Goal: Information Seeking & Learning: Understand process/instructions

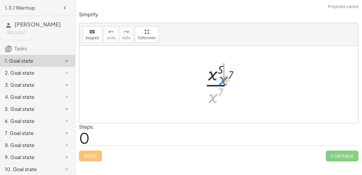
drag, startPoint x: 213, startPoint y: 96, endPoint x: 224, endPoint y: 78, distance: 20.8
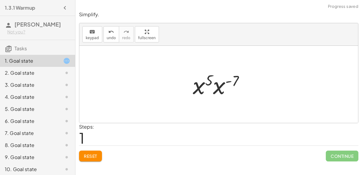
click at [216, 87] on div at bounding box center [221, 84] width 62 height 31
click at [205, 88] on div at bounding box center [221, 85] width 57 height 30
click at [216, 84] on div at bounding box center [221, 85] width 57 height 30
click at [218, 82] on div at bounding box center [221, 85] width 57 height 30
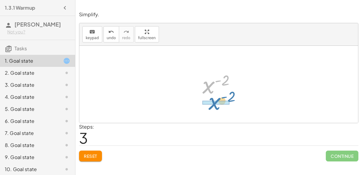
drag, startPoint x: 208, startPoint y: 85, endPoint x: 214, endPoint y: 101, distance: 17.4
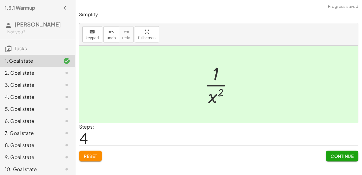
click at [340, 155] on span "Continue" at bounding box center [341, 155] width 23 height 5
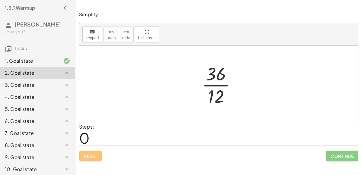
click at [222, 85] on div at bounding box center [221, 84] width 45 height 46
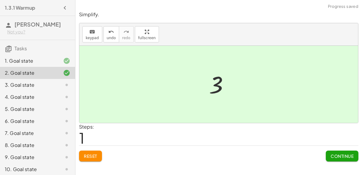
click at [339, 160] on button "Continue" at bounding box center [342, 156] width 33 height 11
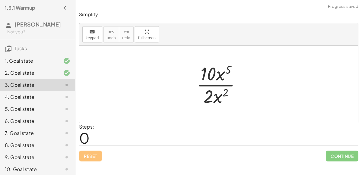
click at [211, 83] on div at bounding box center [221, 84] width 55 height 46
click at [213, 85] on div at bounding box center [221, 84] width 55 height 46
drag, startPoint x: 207, startPoint y: 96, endPoint x: 207, endPoint y: 79, distance: 17.5
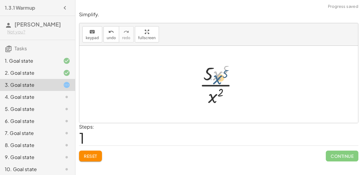
click at [219, 78] on div at bounding box center [220, 84] width 49 height 46
drag, startPoint x: 213, startPoint y: 99, endPoint x: 220, endPoint y: 79, distance: 21.6
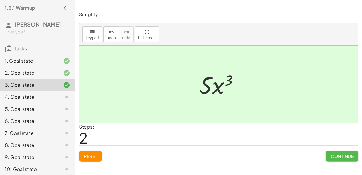
click at [330, 160] on button "Continue" at bounding box center [342, 156] width 33 height 11
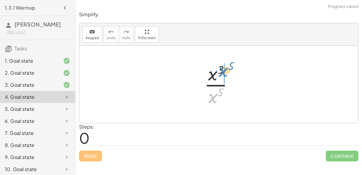
drag, startPoint x: 214, startPoint y: 91, endPoint x: 225, endPoint y: 65, distance: 28.0
click at [225, 65] on div at bounding box center [221, 84] width 40 height 46
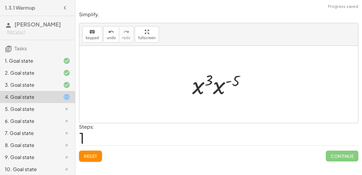
click at [214, 83] on div at bounding box center [221, 84] width 64 height 31
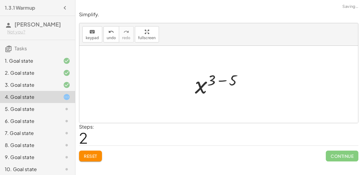
click at [216, 82] on div at bounding box center [221, 85] width 59 height 30
drag, startPoint x: 220, startPoint y: 81, endPoint x: 220, endPoint y: 77, distance: 4.2
click at [220, 77] on div at bounding box center [221, 85] width 44 height 30
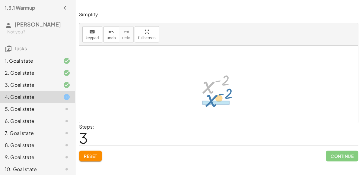
drag, startPoint x: 209, startPoint y: 91, endPoint x: 212, endPoint y: 106, distance: 14.7
click at [212, 106] on div "· x 3 · x 5 · x 3 · x ( - 5 ) x ( + 3 − 5 ) x ( - 2 ) x ( ) - 2" at bounding box center [218, 84] width 279 height 77
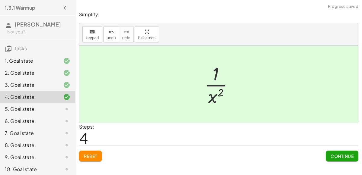
click at [332, 155] on span "Continue" at bounding box center [341, 155] width 23 height 5
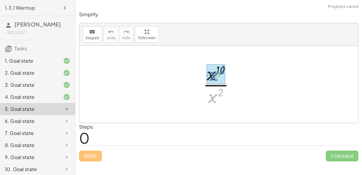
drag, startPoint x: 215, startPoint y: 91, endPoint x: 215, endPoint y: 69, distance: 22.0
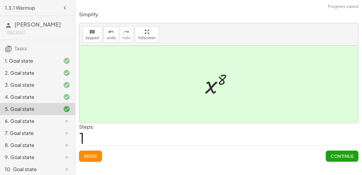
click at [214, 84] on div at bounding box center [221, 85] width 38 height 30
click at [334, 153] on span "Continue" at bounding box center [341, 155] width 23 height 5
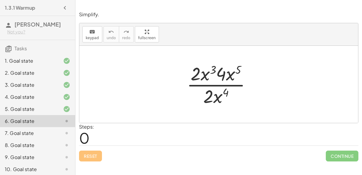
click at [220, 76] on div at bounding box center [221, 84] width 75 height 46
click at [210, 73] on div at bounding box center [221, 84] width 75 height 46
click at [199, 70] on div at bounding box center [221, 84] width 75 height 46
click at [226, 75] on div at bounding box center [221, 84] width 75 height 46
drag, startPoint x: 223, startPoint y: 74, endPoint x: 197, endPoint y: 72, distance: 26.0
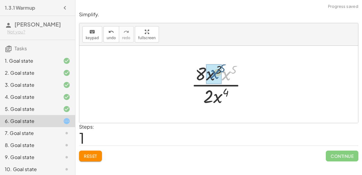
drag, startPoint x: 223, startPoint y: 75, endPoint x: 211, endPoint y: 74, distance: 12.5
click at [221, 68] on div at bounding box center [221, 84] width 67 height 46
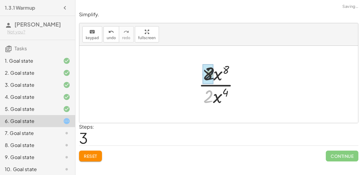
drag, startPoint x: 208, startPoint y: 95, endPoint x: 209, endPoint y: 70, distance: 24.5
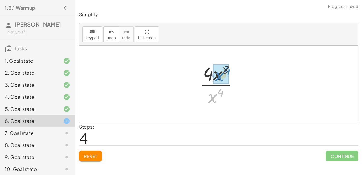
drag, startPoint x: 215, startPoint y: 92, endPoint x: 221, endPoint y: 69, distance: 23.2
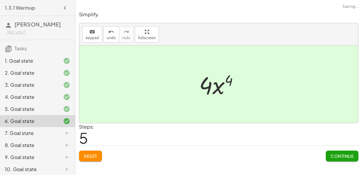
click at [332, 158] on span "Continue" at bounding box center [341, 155] width 23 height 5
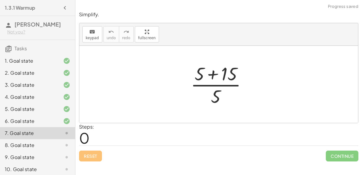
click at [210, 75] on div at bounding box center [221, 84] width 67 height 46
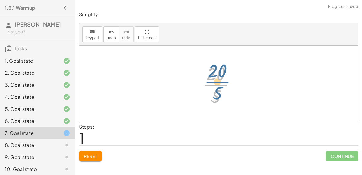
click at [218, 89] on div at bounding box center [220, 84] width 43 height 46
drag, startPoint x: 218, startPoint y: 94, endPoint x: 216, endPoint y: 75, distance: 19.1
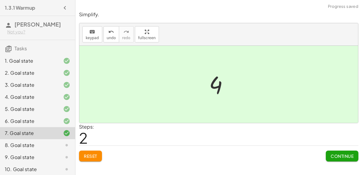
click at [330, 152] on button "Continue" at bounding box center [342, 156] width 33 height 11
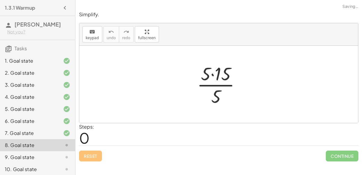
click at [217, 79] on div at bounding box center [221, 84] width 54 height 46
click at [212, 75] on div at bounding box center [221, 84] width 54 height 46
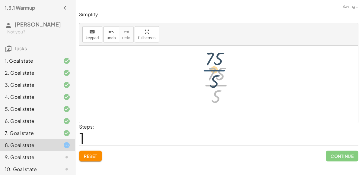
drag, startPoint x: 215, startPoint y: 90, endPoint x: 216, endPoint y: 86, distance: 3.8
click at [216, 86] on div at bounding box center [221, 84] width 43 height 46
drag, startPoint x: 217, startPoint y: 96, endPoint x: 215, endPoint y: 63, distance: 32.9
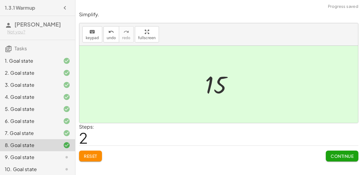
click at [341, 157] on span "Continue" at bounding box center [341, 155] width 23 height 5
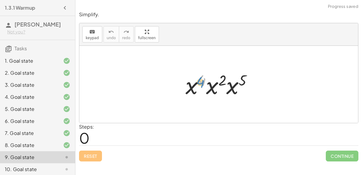
drag, startPoint x: 199, startPoint y: 87, endPoint x: 194, endPoint y: 88, distance: 4.9
click at [194, 88] on div at bounding box center [220, 84] width 77 height 31
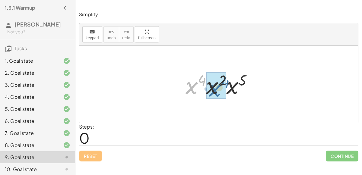
drag, startPoint x: 191, startPoint y: 86, endPoint x: 217, endPoint y: 87, distance: 26.0
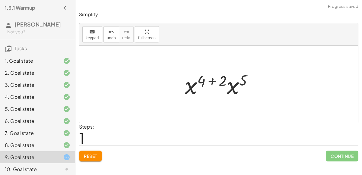
click at [218, 80] on div at bounding box center [221, 84] width 79 height 31
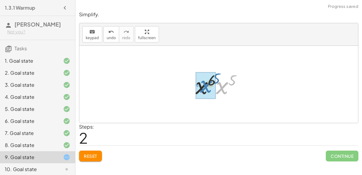
drag, startPoint x: 226, startPoint y: 86, endPoint x: 208, endPoint y: 85, distance: 17.2
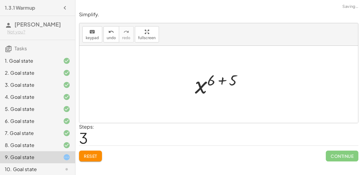
click at [215, 81] on div at bounding box center [221, 85] width 58 height 30
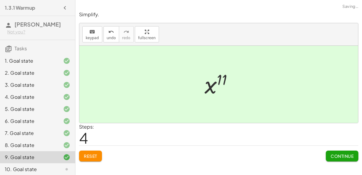
click at [327, 154] on button "Continue" at bounding box center [342, 156] width 33 height 11
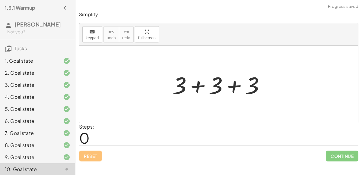
click at [215, 84] on div at bounding box center [220, 84] width 103 height 31
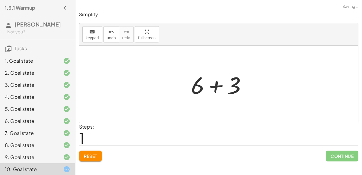
click at [217, 87] on div at bounding box center [221, 84] width 66 height 31
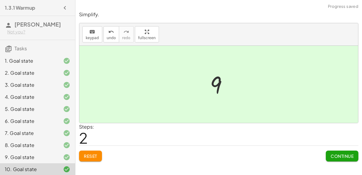
click at [340, 157] on span "Continue" at bounding box center [341, 155] width 23 height 5
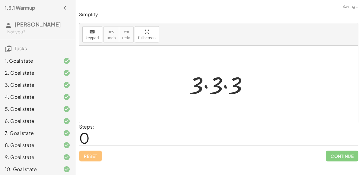
click at [211, 92] on div at bounding box center [220, 84] width 69 height 31
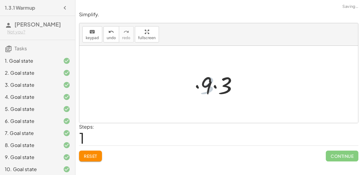
click at [214, 84] on div at bounding box center [221, 84] width 48 height 31
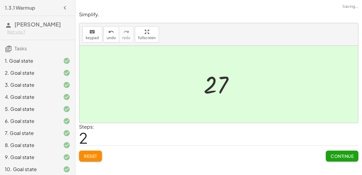
click at [330, 155] on span "Continue" at bounding box center [341, 155] width 23 height 5
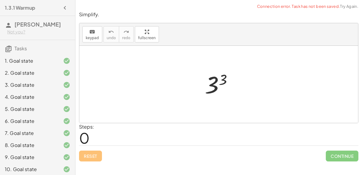
click at [214, 79] on div at bounding box center [221, 85] width 39 height 30
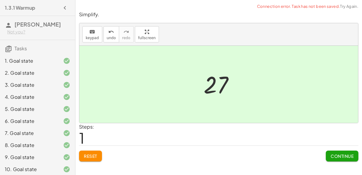
click at [336, 155] on span "Continue" at bounding box center [341, 155] width 23 height 5
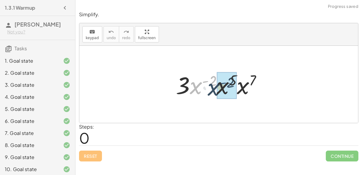
drag, startPoint x: 206, startPoint y: 81, endPoint x: 225, endPoint y: 82, distance: 19.1
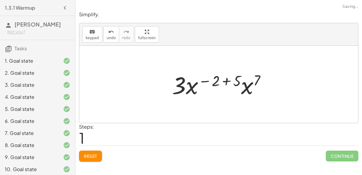
click at [227, 81] on div at bounding box center [221, 84] width 105 height 31
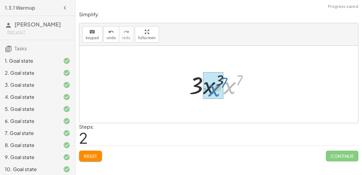
drag, startPoint x: 224, startPoint y: 78, endPoint x: 207, endPoint y: 79, distance: 17.0
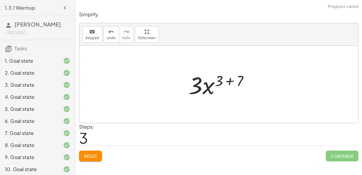
click at [221, 81] on div at bounding box center [220, 84] width 71 height 31
click at [224, 81] on div at bounding box center [220, 84] width 71 height 31
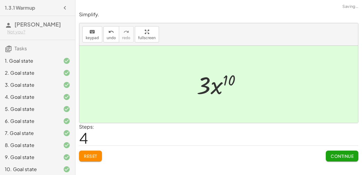
click at [341, 157] on span "Continue" at bounding box center [341, 155] width 23 height 5
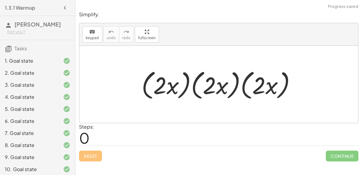
click at [186, 86] on div at bounding box center [220, 84] width 165 height 35
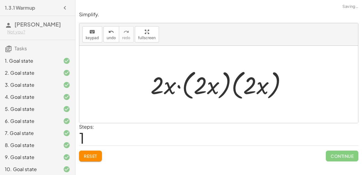
click at [191, 85] on div at bounding box center [220, 84] width 147 height 35
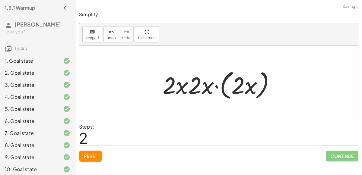
click at [226, 89] on div at bounding box center [221, 84] width 123 height 35
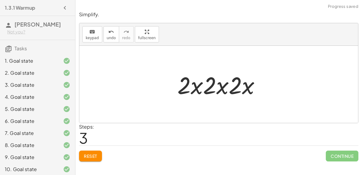
click at [218, 87] on div at bounding box center [220, 84] width 93 height 31
click at [91, 151] on button "Reset" at bounding box center [90, 156] width 23 height 11
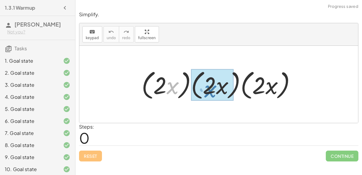
drag, startPoint x: 172, startPoint y: 82, endPoint x: 210, endPoint y: 84, distance: 38.1
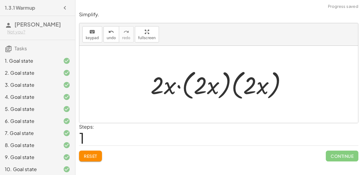
click at [188, 82] on div at bounding box center [220, 84] width 147 height 35
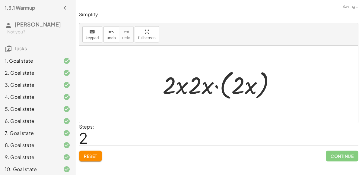
click at [222, 85] on div at bounding box center [221, 84] width 123 height 35
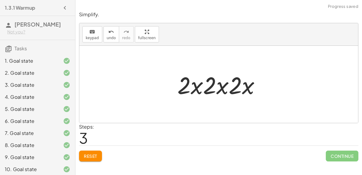
click at [203, 85] on div at bounding box center [220, 84] width 93 height 31
drag, startPoint x: 194, startPoint y: 84, endPoint x: 192, endPoint y: 82, distance: 3.3
click at [192, 82] on div at bounding box center [220, 84] width 93 height 31
drag, startPoint x: 189, startPoint y: 84, endPoint x: 192, endPoint y: 89, distance: 5.8
click at [192, 89] on div at bounding box center [220, 84] width 93 height 31
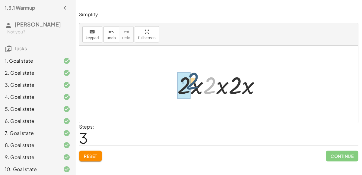
drag, startPoint x: 210, startPoint y: 89, endPoint x: 190, endPoint y: 84, distance: 21.1
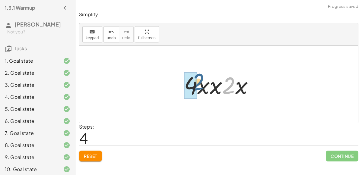
drag, startPoint x: 225, startPoint y: 89, endPoint x: 190, endPoint y: 85, distance: 34.6
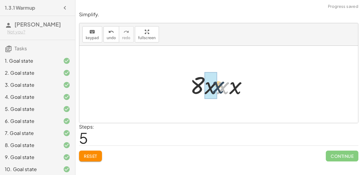
drag, startPoint x: 227, startPoint y: 87, endPoint x: 220, endPoint y: 86, distance: 7.3
click at [220, 86] on div at bounding box center [221, 84] width 68 height 31
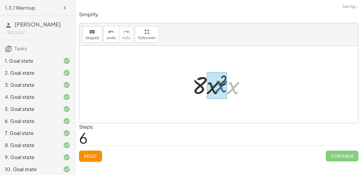
drag, startPoint x: 231, startPoint y: 87, endPoint x: 216, endPoint y: 85, distance: 15.2
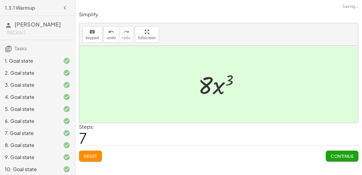
click at [327, 156] on button "Continue" at bounding box center [342, 156] width 33 height 11
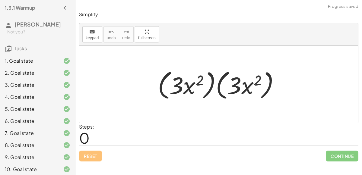
click at [195, 86] on div at bounding box center [221, 84] width 133 height 35
click at [210, 88] on div at bounding box center [221, 84] width 133 height 35
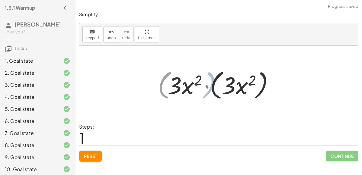
click at [219, 87] on div at bounding box center [221, 84] width 114 height 35
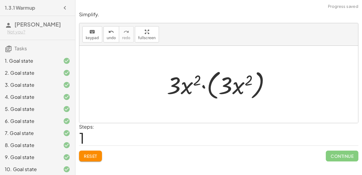
click at [214, 87] on div at bounding box center [221, 84] width 114 height 35
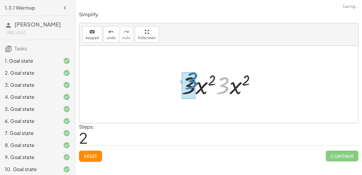
drag, startPoint x: 218, startPoint y: 89, endPoint x: 186, endPoint y: 84, distance: 32.4
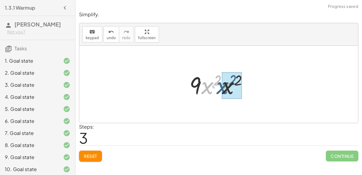
drag, startPoint x: 210, startPoint y: 89, endPoint x: 225, endPoint y: 89, distance: 15.1
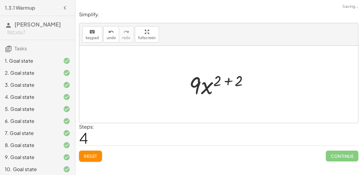
click at [226, 75] on div at bounding box center [221, 84] width 70 height 31
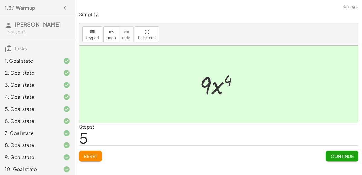
click at [343, 156] on span "Continue" at bounding box center [341, 155] width 23 height 5
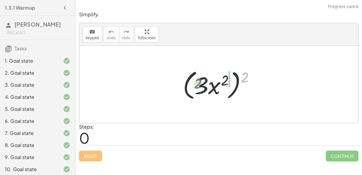
drag, startPoint x: 248, startPoint y: 78, endPoint x: 202, endPoint y: 84, distance: 46.5
click at [202, 84] on div at bounding box center [221, 84] width 83 height 35
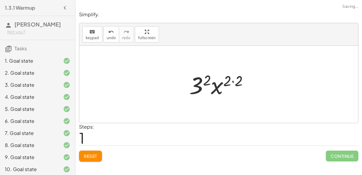
click at [203, 80] on div at bounding box center [221, 84] width 70 height 31
click at [214, 87] on div at bounding box center [221, 84] width 60 height 31
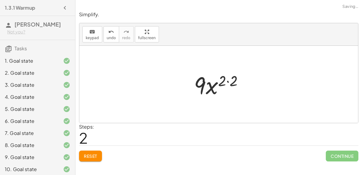
click at [226, 83] on div at bounding box center [221, 84] width 60 height 31
click at [224, 80] on div at bounding box center [221, 84] width 60 height 31
click at [230, 82] on div at bounding box center [221, 84] width 60 height 31
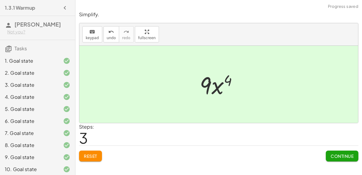
click at [343, 152] on button "Continue" at bounding box center [342, 156] width 33 height 11
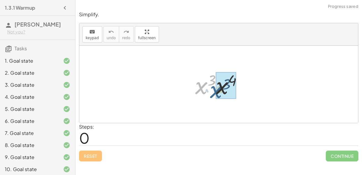
drag, startPoint x: 202, startPoint y: 87, endPoint x: 217, endPoint y: 91, distance: 15.2
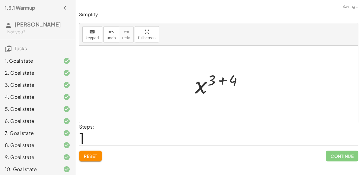
click at [224, 83] on div at bounding box center [221, 85] width 59 height 30
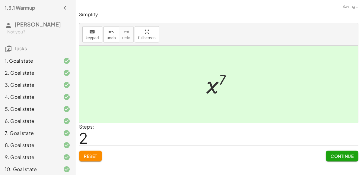
click at [326, 154] on button "Continue" at bounding box center [342, 156] width 33 height 11
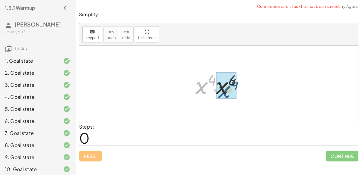
drag, startPoint x: 196, startPoint y: 83, endPoint x: 219, endPoint y: 87, distance: 23.2
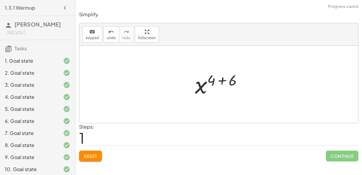
click at [222, 83] on div at bounding box center [221, 85] width 59 height 30
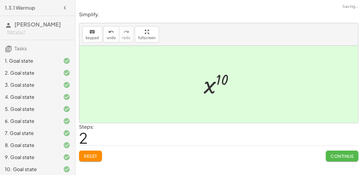
click at [347, 156] on span "Continue" at bounding box center [341, 155] width 23 height 5
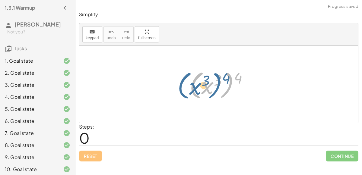
drag, startPoint x: 233, startPoint y: 80, endPoint x: 226, endPoint y: 79, distance: 6.7
click at [226, 79] on div at bounding box center [220, 84] width 69 height 33
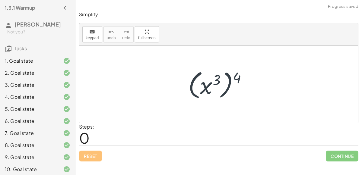
click at [226, 79] on div at bounding box center [220, 84] width 69 height 33
click at [227, 80] on div at bounding box center [220, 84] width 69 height 33
click at [229, 81] on div at bounding box center [220, 84] width 69 height 33
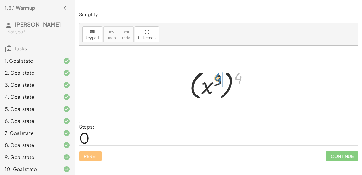
drag, startPoint x: 240, startPoint y: 80, endPoint x: 219, endPoint y: 80, distance: 21.1
click at [219, 80] on div at bounding box center [220, 84] width 69 height 33
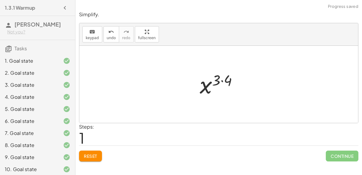
click at [217, 80] on div at bounding box center [221, 85] width 49 height 30
click at [219, 81] on div at bounding box center [221, 85] width 49 height 30
click at [237, 84] on div at bounding box center [221, 85] width 49 height 30
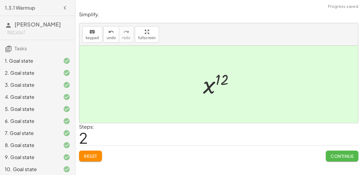
click at [331, 153] on span "Continue" at bounding box center [341, 155] width 23 height 5
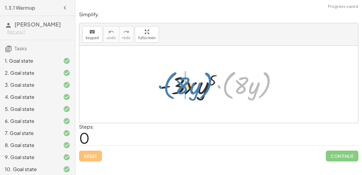
drag, startPoint x: 233, startPoint y: 89, endPoint x: 174, endPoint y: 89, distance: 59.4
click at [174, 89] on div at bounding box center [221, 84] width 128 height 35
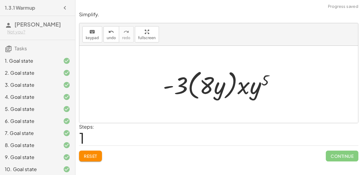
click at [198, 93] on div at bounding box center [221, 84] width 123 height 35
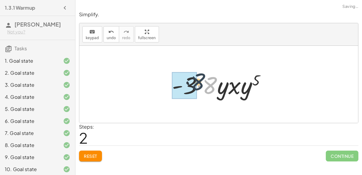
drag, startPoint x: 208, startPoint y: 92, endPoint x: 194, endPoint y: 88, distance: 14.5
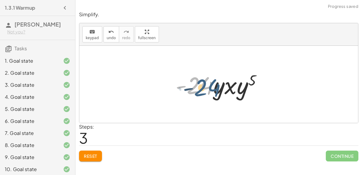
click at [213, 92] on div at bounding box center [220, 84] width 97 height 31
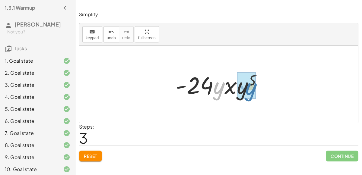
drag, startPoint x: 220, startPoint y: 94, endPoint x: 250, endPoint y: 93, distance: 29.6
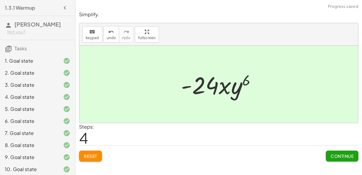
click at [328, 159] on button "Continue" at bounding box center [342, 156] width 33 height 11
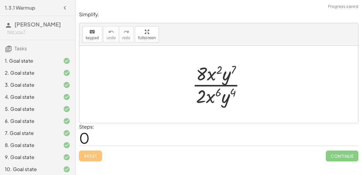
scroll to position [135, 0]
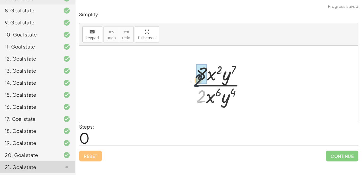
drag, startPoint x: 202, startPoint y: 94, endPoint x: 198, endPoint y: 76, distance: 18.5
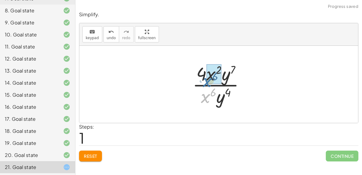
drag, startPoint x: 206, startPoint y: 93, endPoint x: 208, endPoint y: 76, distance: 16.4
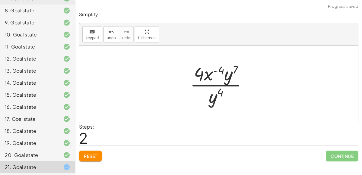
click at [219, 68] on div at bounding box center [221, 84] width 68 height 46
drag, startPoint x: 217, startPoint y: 100, endPoint x: 227, endPoint y: 86, distance: 17.2
click at [227, 86] on div at bounding box center [221, 84] width 68 height 46
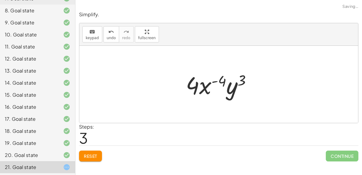
click at [214, 89] on div at bounding box center [221, 84] width 77 height 31
click at [227, 92] on div at bounding box center [221, 84] width 77 height 31
click at [186, 85] on div at bounding box center [221, 84] width 77 height 31
click at [83, 154] on button "Reset" at bounding box center [90, 156] width 23 height 11
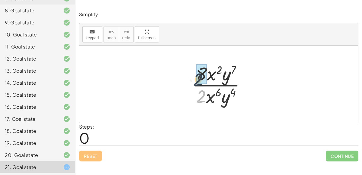
drag, startPoint x: 202, startPoint y: 93, endPoint x: 199, endPoint y: 73, distance: 20.1
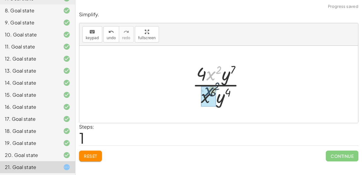
drag, startPoint x: 210, startPoint y: 75, endPoint x: 207, endPoint y: 96, distance: 21.0
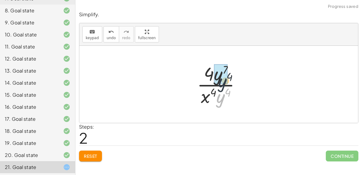
drag, startPoint x: 221, startPoint y: 96, endPoint x: 222, endPoint y: 77, distance: 19.3
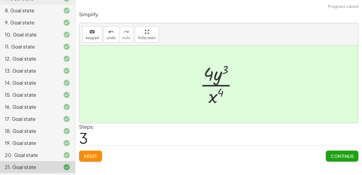
click at [331, 153] on span "Continue" at bounding box center [341, 155] width 23 height 5
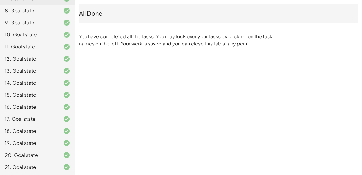
scroll to position [0, 0]
